Goal: Information Seeking & Learning: Learn about a topic

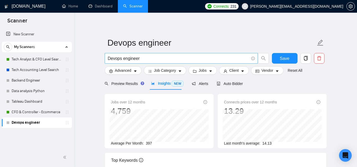
click at [140, 59] on input "Devops engineer" at bounding box center [178, 58] width 141 height 7
paste input "Public Relations (PR), Strategic Communication, Media Relations, Content Writin…"
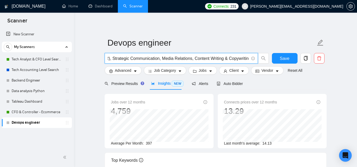
click at [191, 59] on input "Public Relations (PR), Strategic Communication, Media Relations, Content Writin…" at bounding box center [178, 58] width 141 height 7
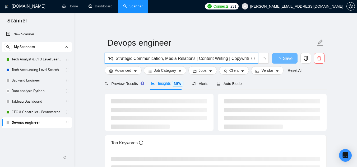
scroll to position [0, 37]
click at [160, 59] on input "Public Relations (PR), Strategic Communication, Media Relations | Content Writi…" at bounding box center [178, 58] width 141 height 7
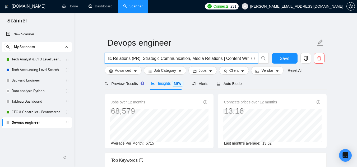
scroll to position [0, 0]
drag, startPoint x: 190, startPoint y: 59, endPoint x: 105, endPoint y: 61, distance: 84.6
click at [105, 61] on span "Public Relations (PR), Strategic Communication, Media Relations | Content Writi…" at bounding box center [181, 58] width 153 height 11
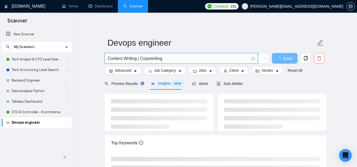
click at [170, 60] on input "Content Writing | Copywriting" at bounding box center [178, 58] width 141 height 7
paste input "Public Relations (PR), Strategic Communication, Media Relations"
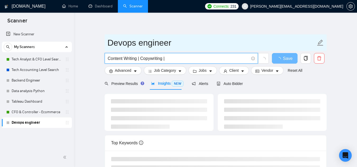
click at [323, 44] on icon "edit" at bounding box center [320, 42] width 7 height 7
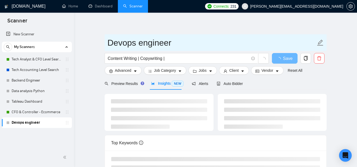
click at [323, 44] on icon "edit" at bounding box center [320, 42] width 7 height 7
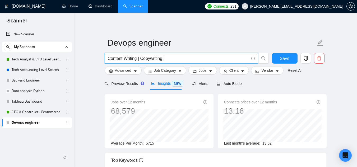
click at [150, 55] on input "Content Writing | Copywriting |" at bounding box center [178, 58] width 141 height 7
paste input "Public Relations (PR), Strategic Communication, Media Relations"
click at [147, 59] on input "Public Relations (PR), Strategic Communication, Media Relations" at bounding box center [178, 58] width 141 height 7
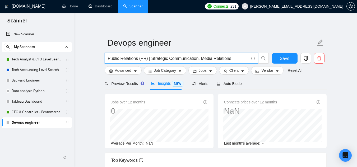
click at [197, 59] on input "Public Relations (PR) | Strategic Communication, Media Relations" at bounding box center [178, 58] width 141 height 7
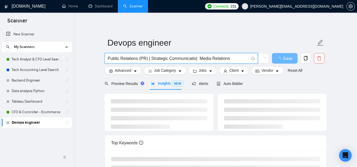
click at [193, 59] on input "Public Relations (PR) | Strategic Communicatio| Media Relations" at bounding box center [178, 58] width 141 height 7
drag, startPoint x: 136, startPoint y: 59, endPoint x: 145, endPoint y: 59, distance: 9.5
click at [145, 59] on input "Public Relations (PR) | Strategic Communication | Media Relations" at bounding box center [178, 58] width 141 height 7
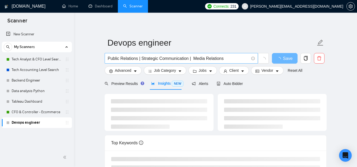
click at [192, 58] on input "Public Relations | Strategic Communication | Media Relations" at bounding box center [178, 58] width 141 height 7
click at [93, 79] on main "Devops engineer Public Relations | Strategic Communication | Media Relations Sa…" at bounding box center [215, 138] width 266 height 234
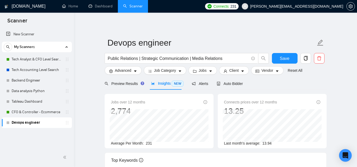
click at [153, 64] on div "Public Relations | Strategic Communication | Media Relations" at bounding box center [187, 59] width 166 height 13
click at [152, 63] on span "Public Relations | Strategic Communication | Media Relations" at bounding box center [181, 58] width 153 height 11
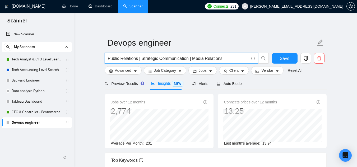
click at [152, 63] on span "Public Relations | Strategic Communication | Media Relations" at bounding box center [181, 58] width 153 height 11
click at [152, 61] on input "Public Relations | Strategic Communication | Media Relations" at bounding box center [178, 58] width 141 height 7
click at [152, 60] on input "Public Relations | Strategic Communication | Media Relations" at bounding box center [178, 58] width 141 height 7
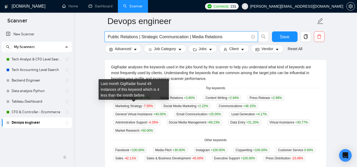
scroll to position [114, 0]
click at [96, 104] on main "Devops engineer Public Relations | Strategic Communication | Media Relations Sa…" at bounding box center [215, 90] width 266 height 367
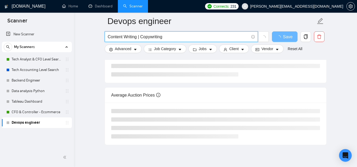
click at [94, 87] on main "Devops engineer Content Writing | Copywriting Save Advanced Job Category Jobs C…" at bounding box center [215, 26] width 266 height 239
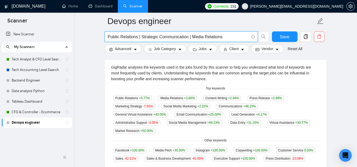
type input "Public Relations | Strategic Communication | Media Relations"
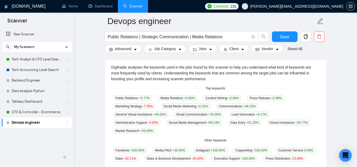
click at [158, 72] on div "GigRadar analyses the keywords used in the jobs found by this scanner to help y…" at bounding box center [215, 72] width 209 height 17
